Goal: Use online tool/utility: Utilize a website feature to perform a specific function

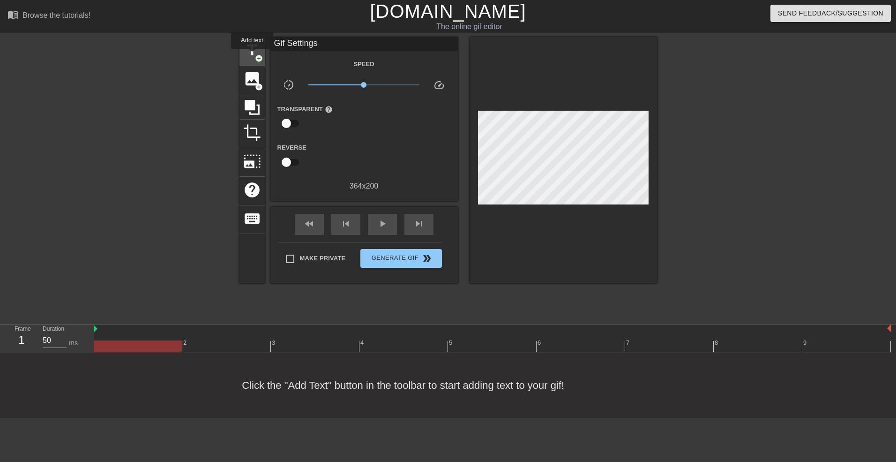
click at [252, 55] on span "title" at bounding box center [252, 50] width 18 height 18
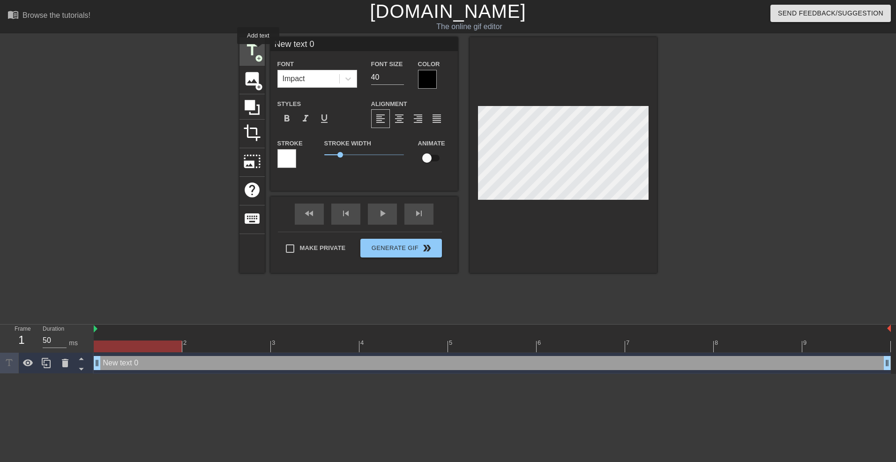
drag, startPoint x: 327, startPoint y: 45, endPoint x: 254, endPoint y: 51, distance: 73.4
click at [254, 51] on div "title add_circle image add_circle crop photo_size_select_large help keyboard Ne…" at bounding box center [449, 155] width 418 height 236
type input "1"
drag, startPoint x: 386, startPoint y: 80, endPoint x: 333, endPoint y: 80, distance: 53.0
click at [333, 80] on div "Font Impact Font Size 40 Color" at bounding box center [365, 73] width 188 height 30
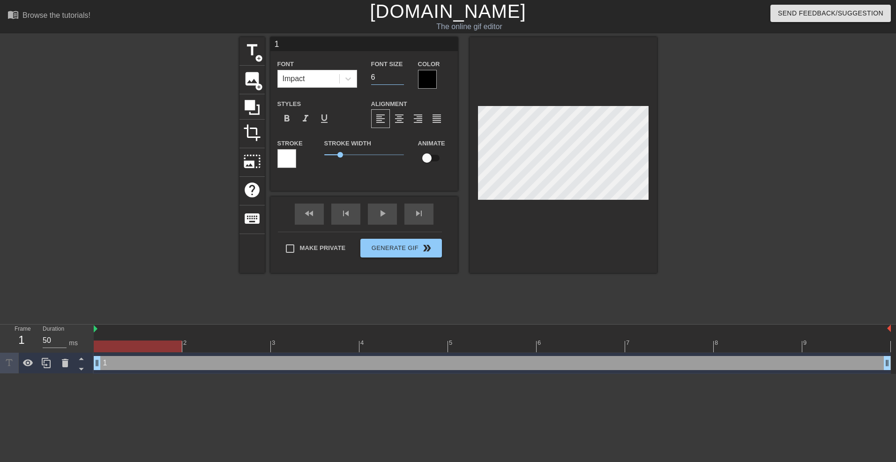
type input "60"
click at [292, 245] on div "Make Private Generate Gif double_arrow" at bounding box center [360, 250] width 164 height 37
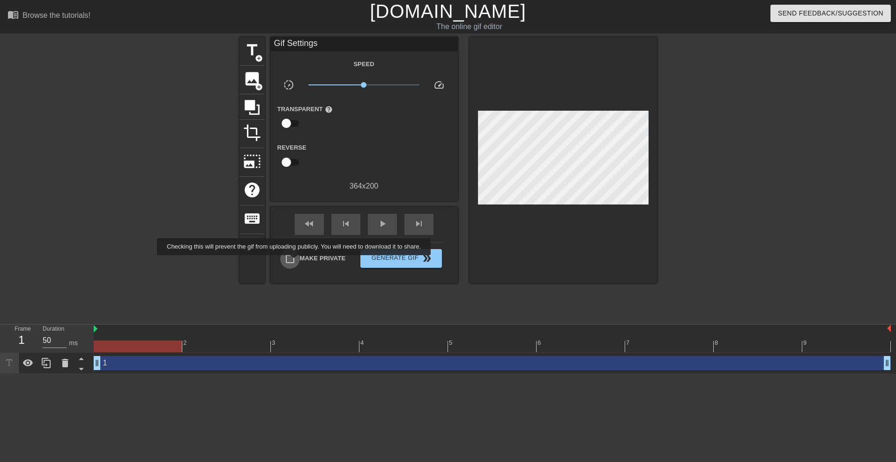
click at [296, 262] on input "Make Private" at bounding box center [290, 259] width 20 height 20
checkbox input "true"
click at [393, 261] on span "Generate Gif double_arrow" at bounding box center [401, 258] width 74 height 11
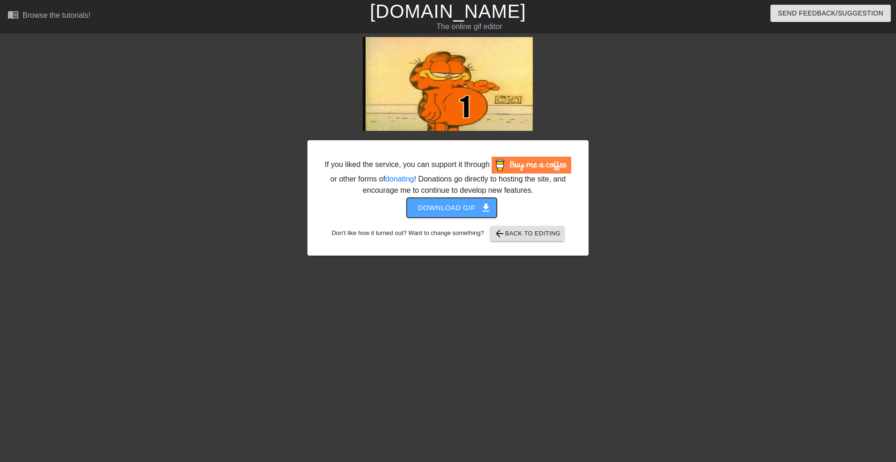
click at [454, 206] on span "Download gif get_app" at bounding box center [452, 208] width 68 height 12
